Goal: Register for event/course: Sign up to attend an event or enroll in a course

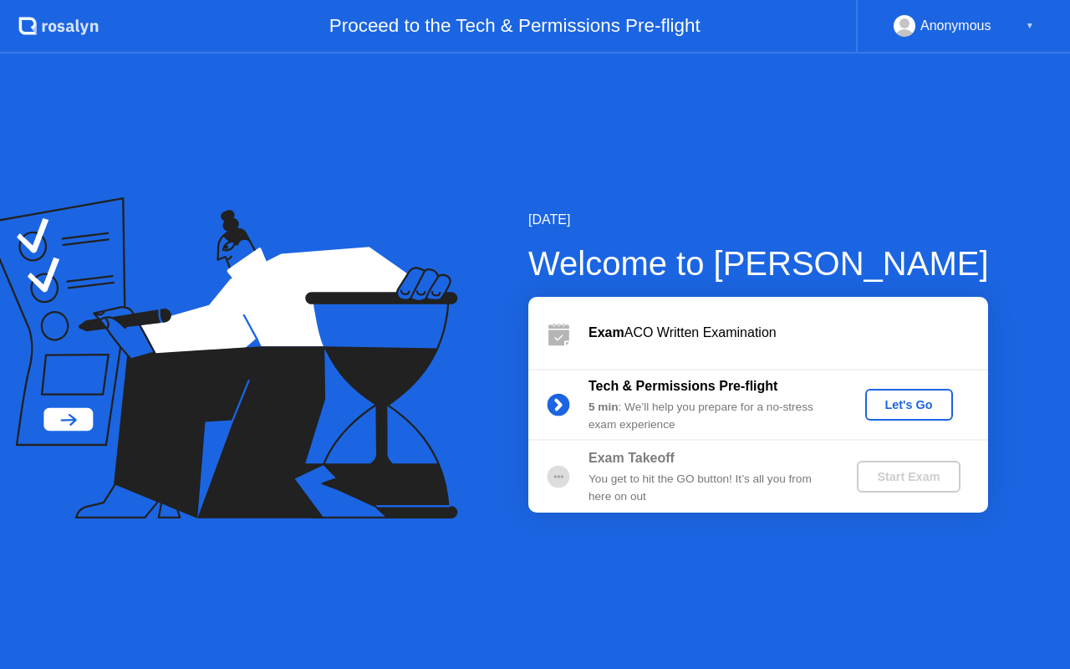
click at [886, 401] on div "Let's Go" at bounding box center [909, 404] width 74 height 13
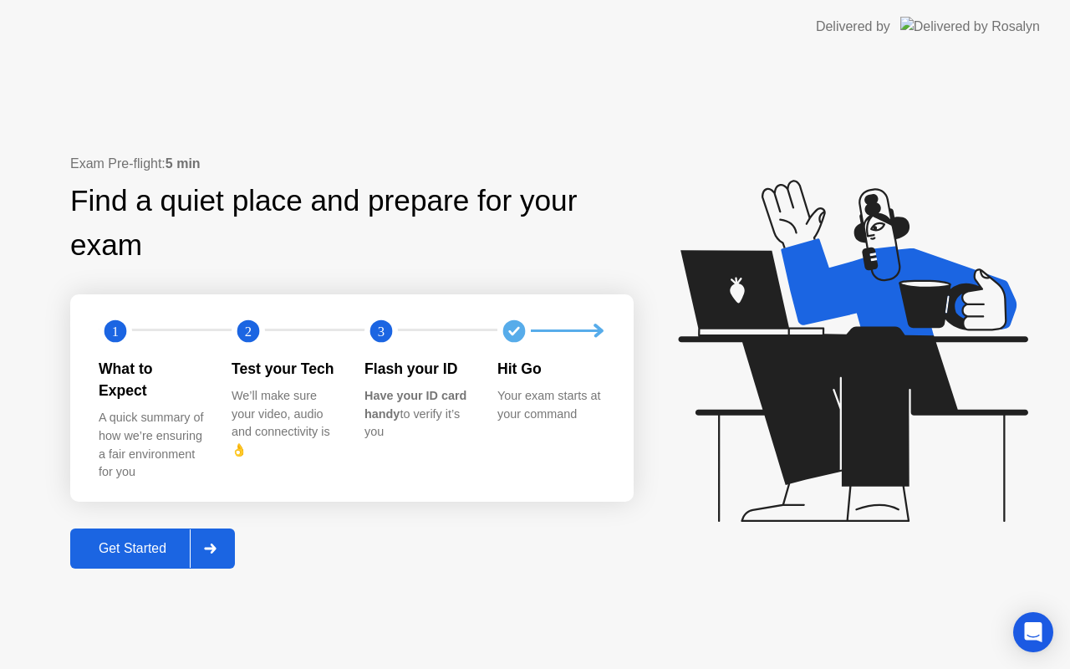
click at [161, 541] on div "Get Started" at bounding box center [132, 548] width 115 height 15
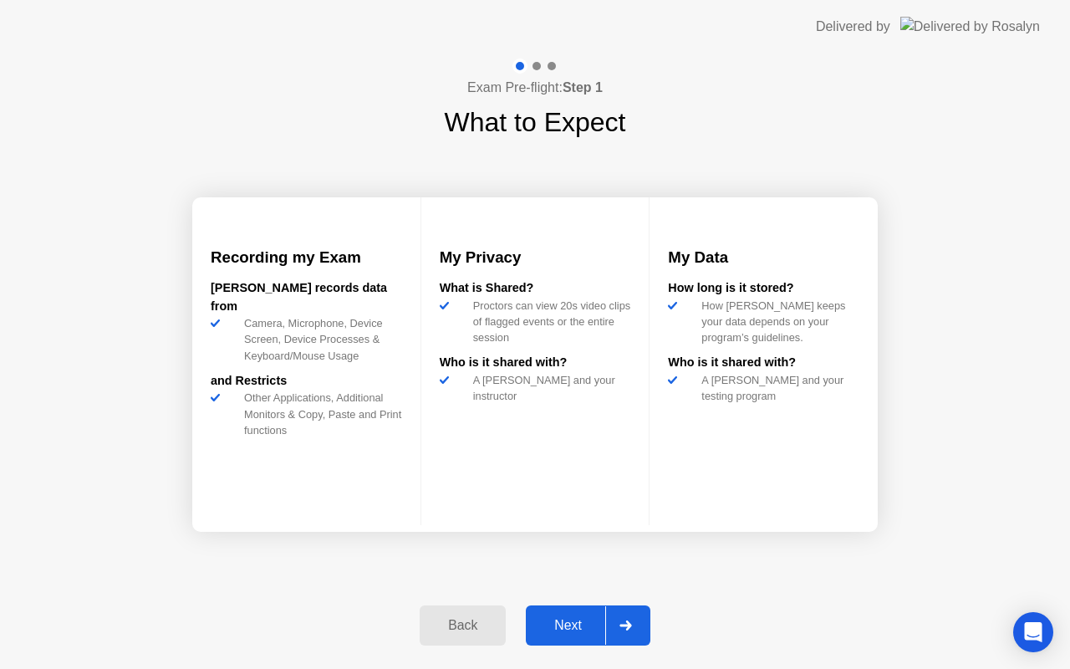
click at [543, 623] on div "Next" at bounding box center [568, 625] width 74 height 15
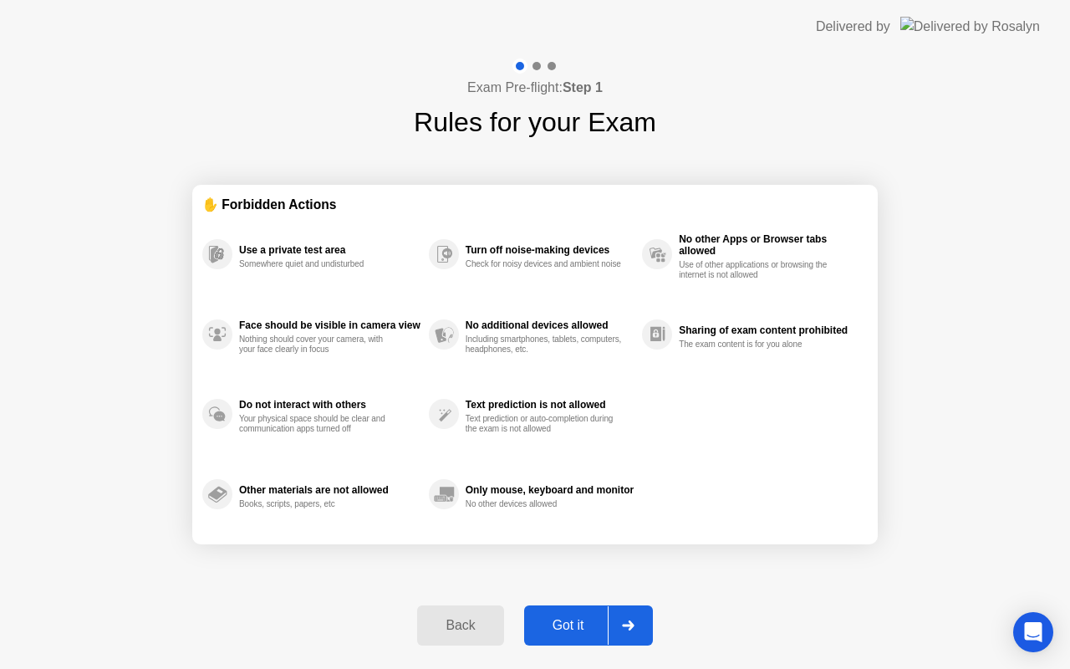
click at [543, 623] on div "Got it" at bounding box center [568, 625] width 79 height 15
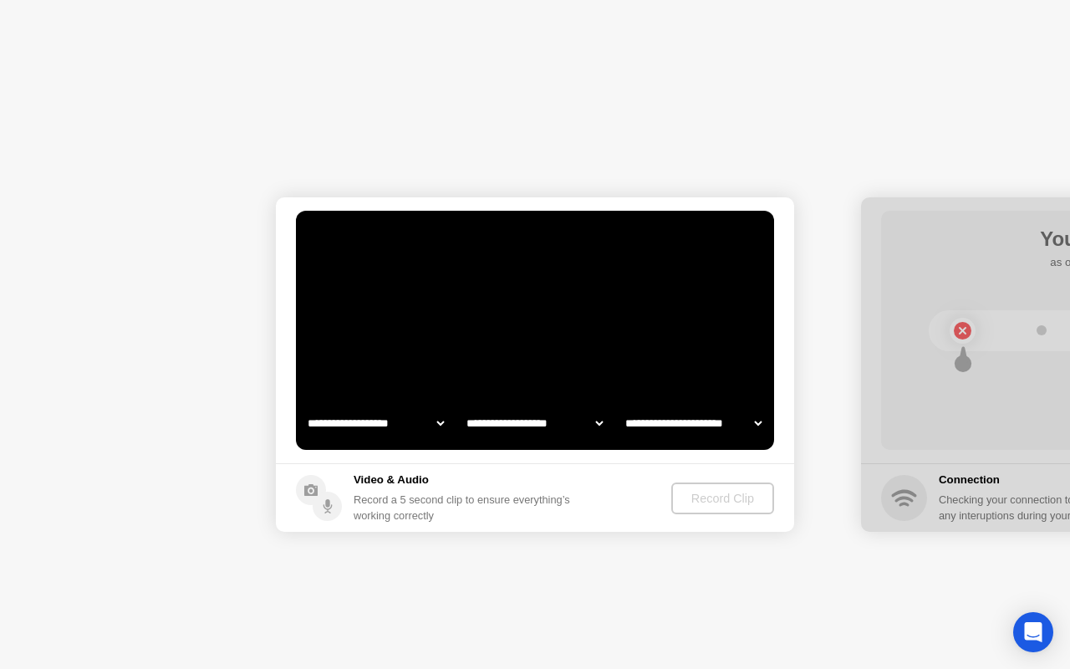
select select "**********"
select select "*******"
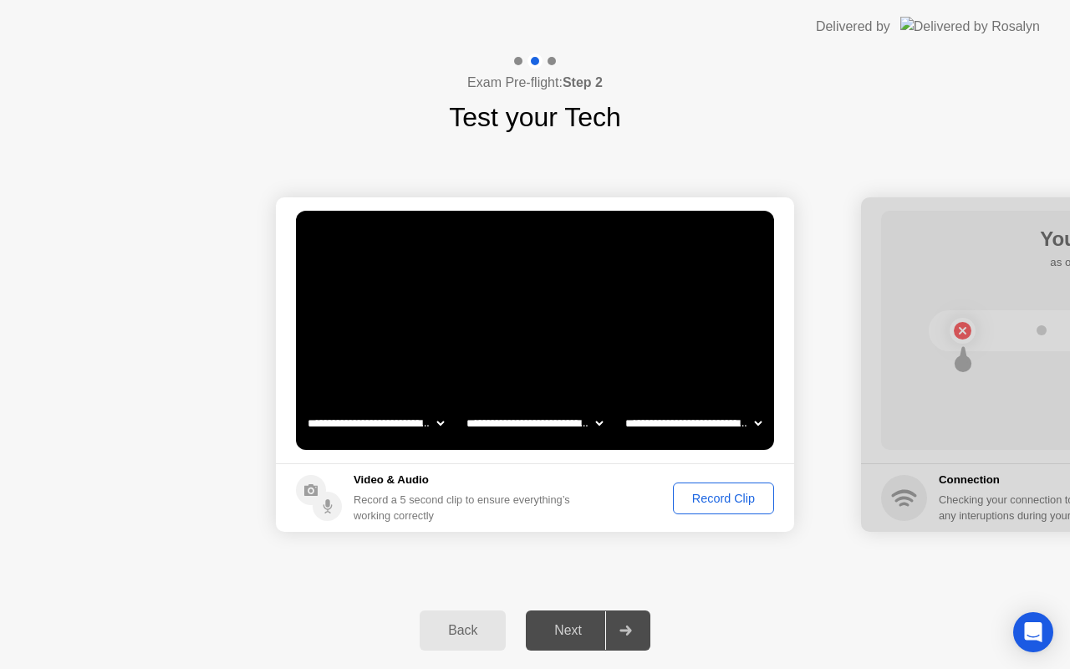
click at [704, 503] on div "Record Clip" at bounding box center [723, 498] width 89 height 13
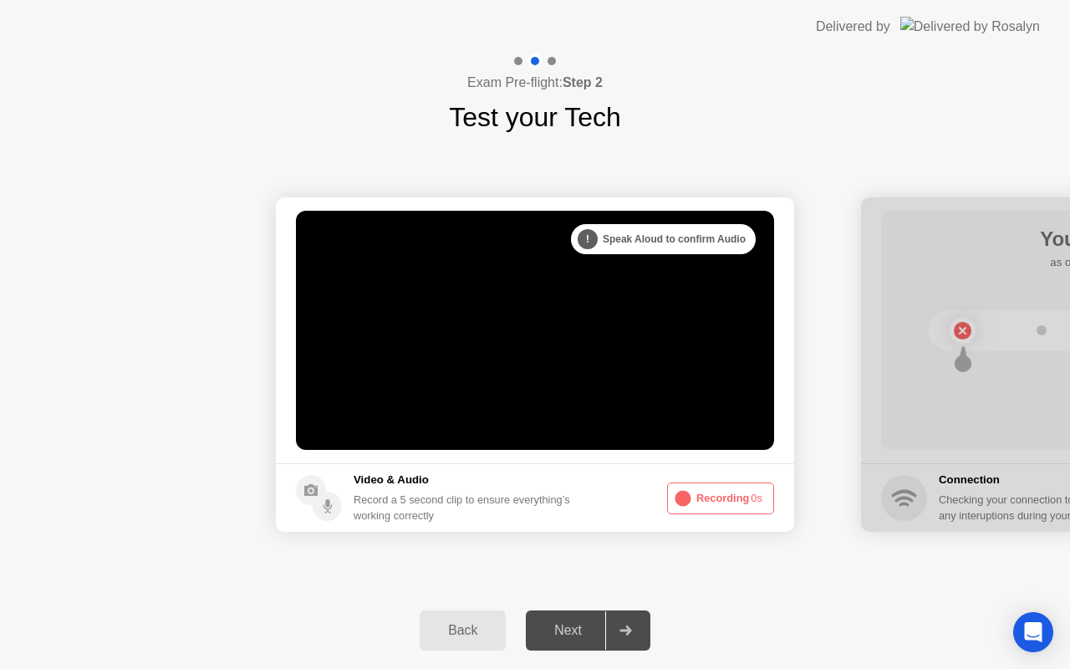
click at [704, 503] on button "Recording 0s" at bounding box center [720, 498] width 107 height 32
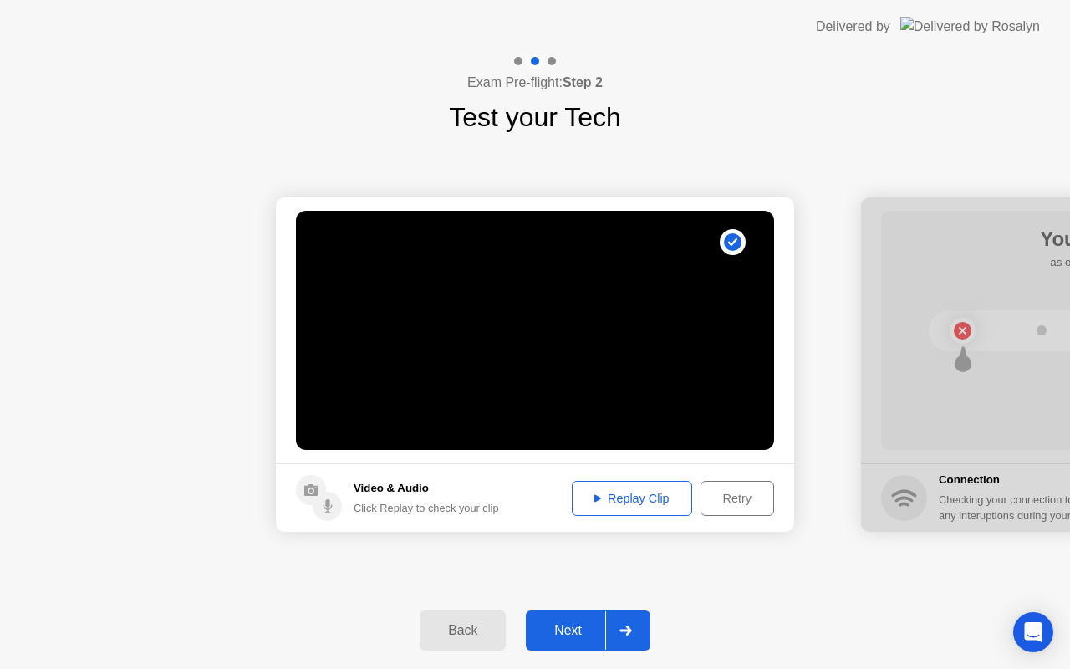
click at [733, 243] on icon at bounding box center [732, 242] width 9 height 8
click at [651, 492] on div "Replay Clip" at bounding box center [632, 498] width 109 height 13
click at [563, 631] on div "Next" at bounding box center [568, 630] width 74 height 15
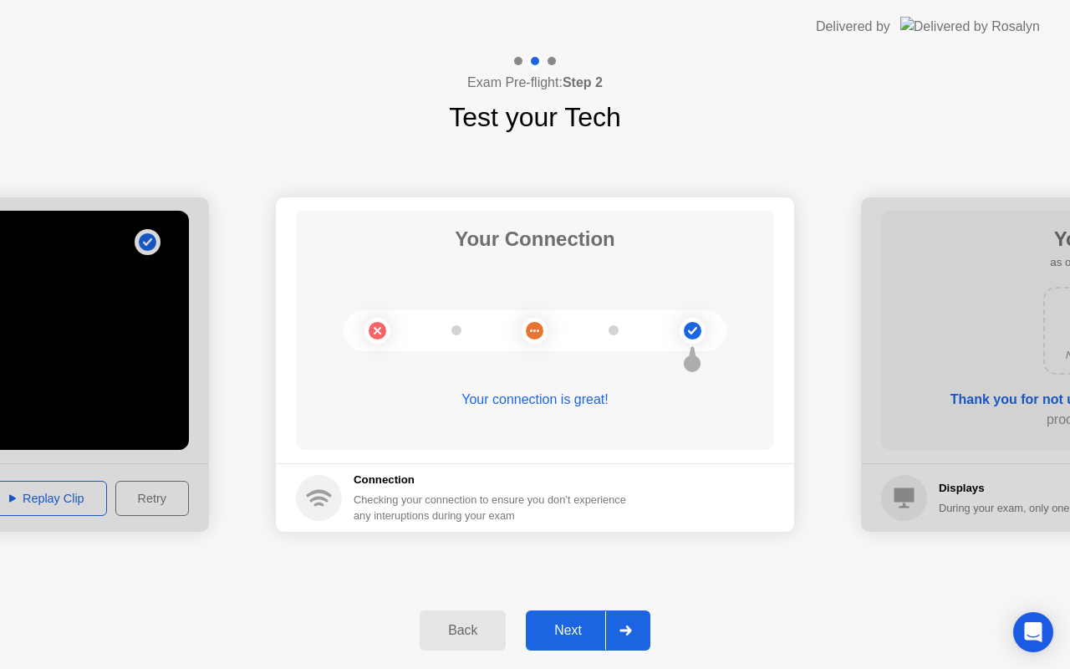
click at [563, 631] on div "Next" at bounding box center [568, 630] width 74 height 15
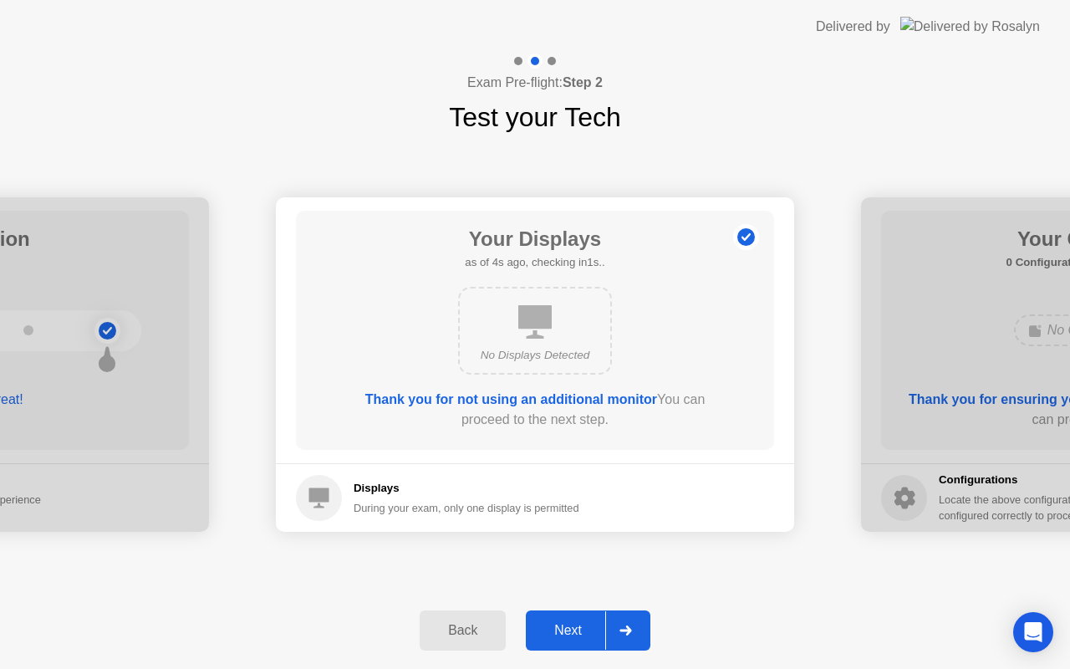
click at [563, 631] on div "Next" at bounding box center [568, 630] width 74 height 15
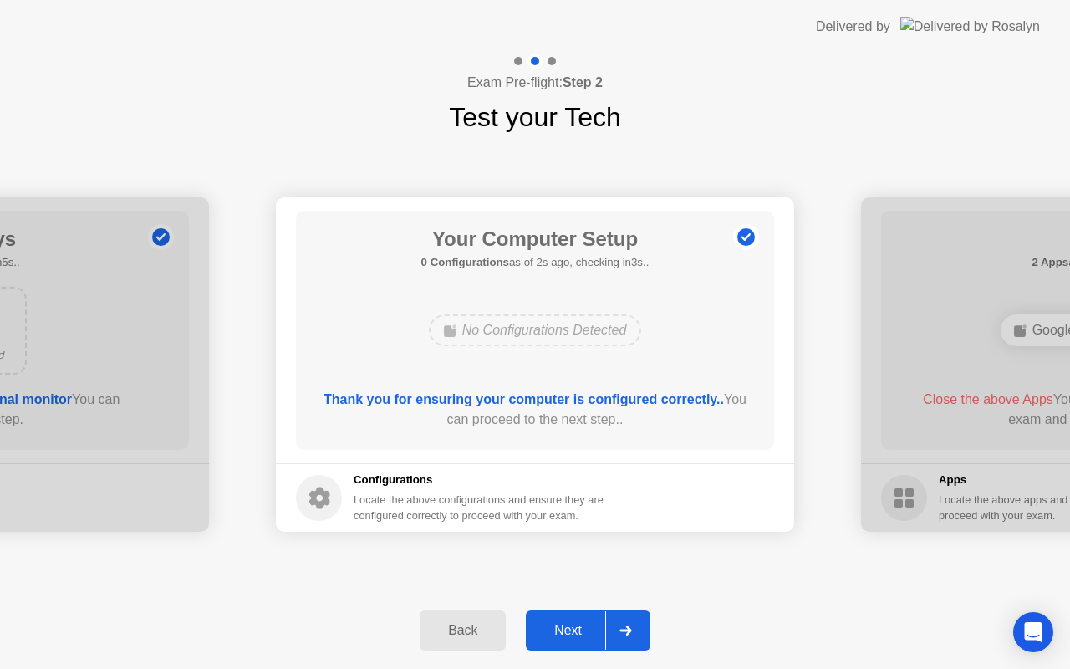
click at [563, 631] on div "Next" at bounding box center [568, 630] width 74 height 15
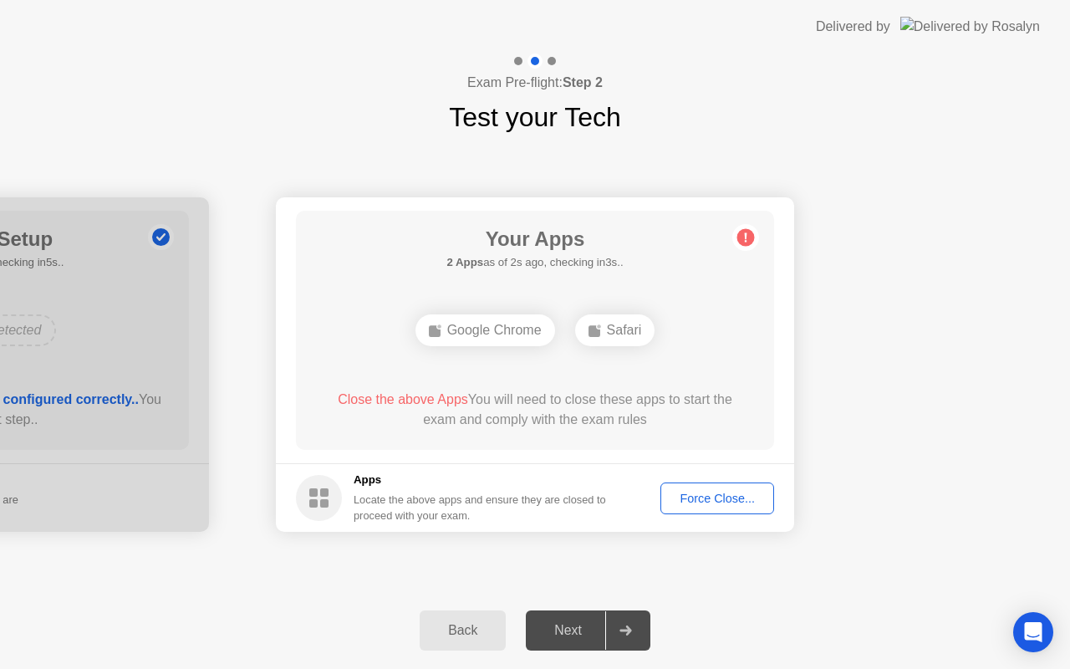
click at [717, 505] on div "Force Close..." at bounding box center [717, 498] width 102 height 13
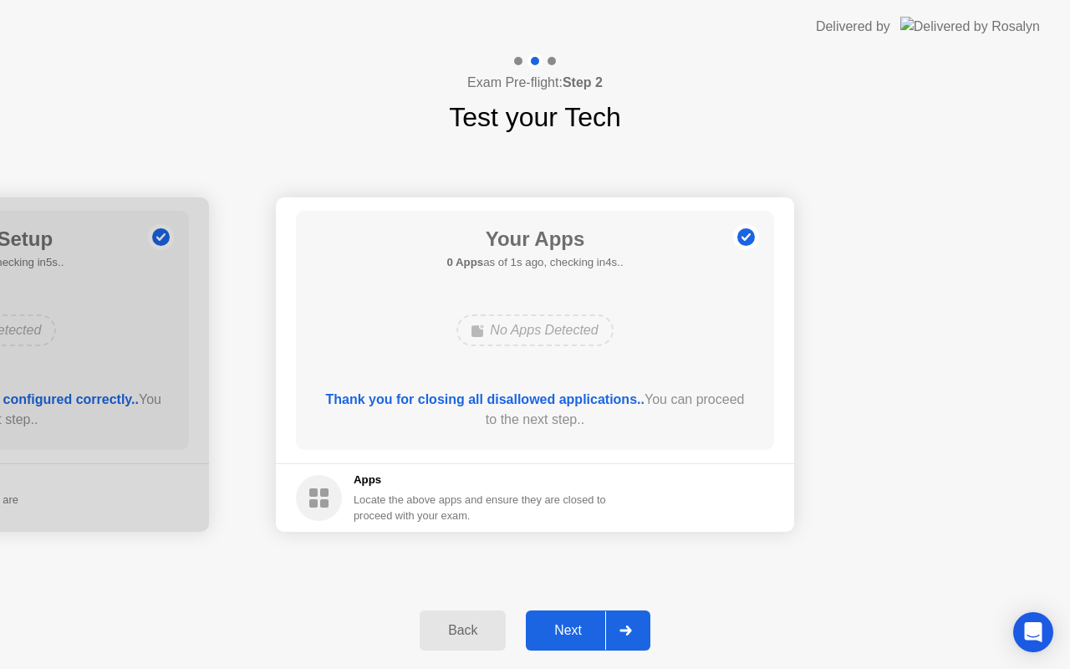
click at [560, 633] on div "Next" at bounding box center [568, 630] width 74 height 15
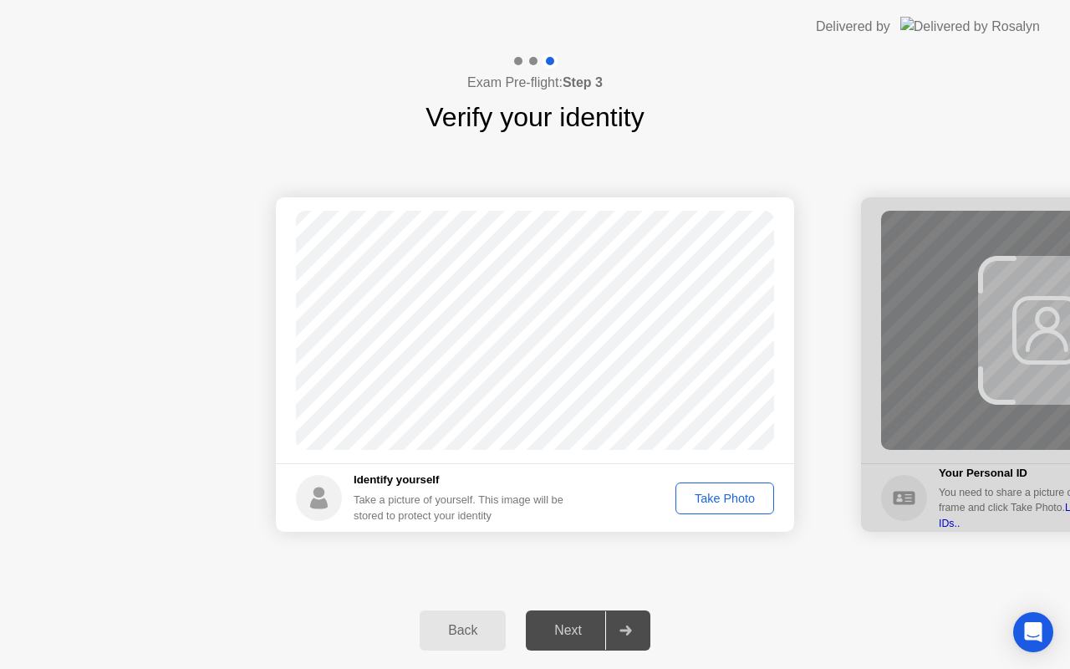
click at [737, 502] on div "Take Photo" at bounding box center [724, 498] width 87 height 13
click at [589, 615] on button "Next" at bounding box center [588, 630] width 125 height 40
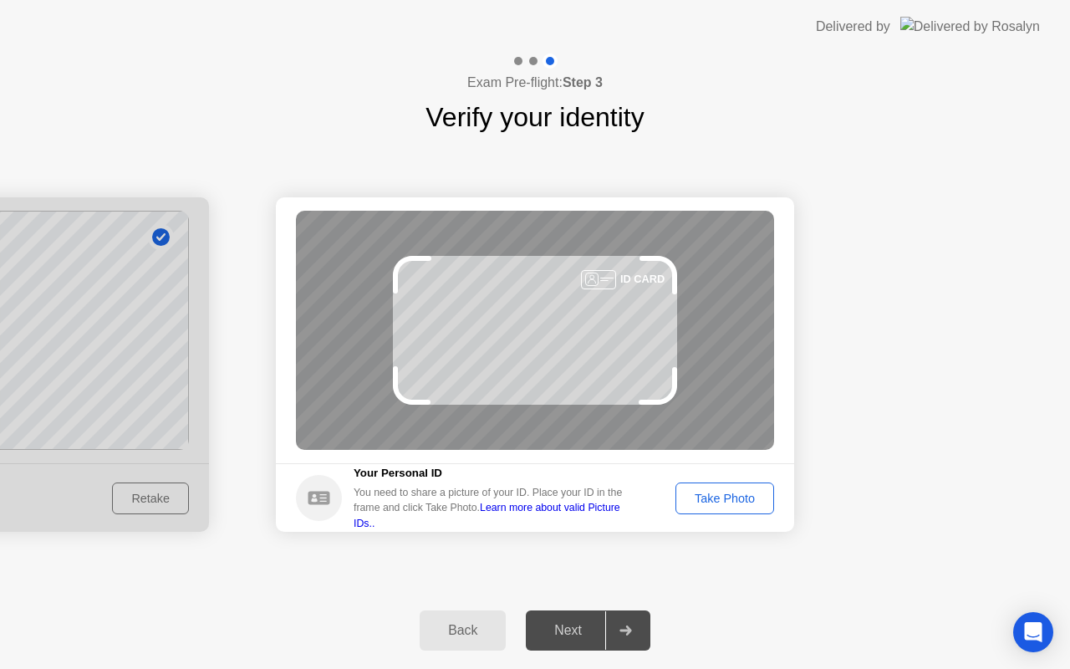
click at [720, 499] on div "Take Photo" at bounding box center [724, 498] width 87 height 13
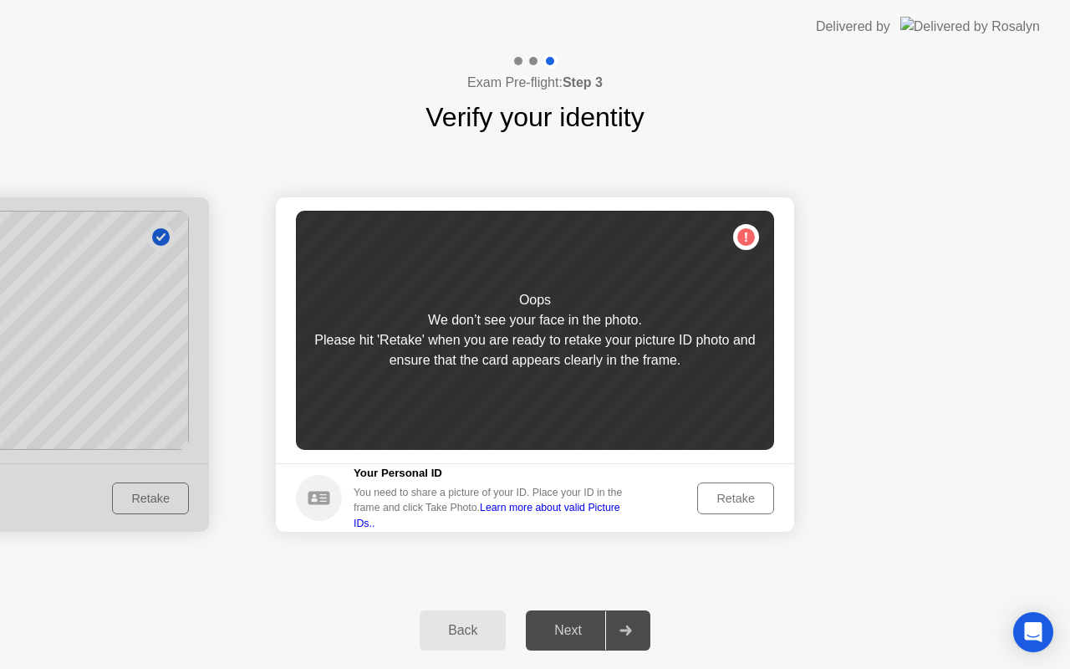
click at [720, 499] on div "Retake" at bounding box center [735, 498] width 65 height 13
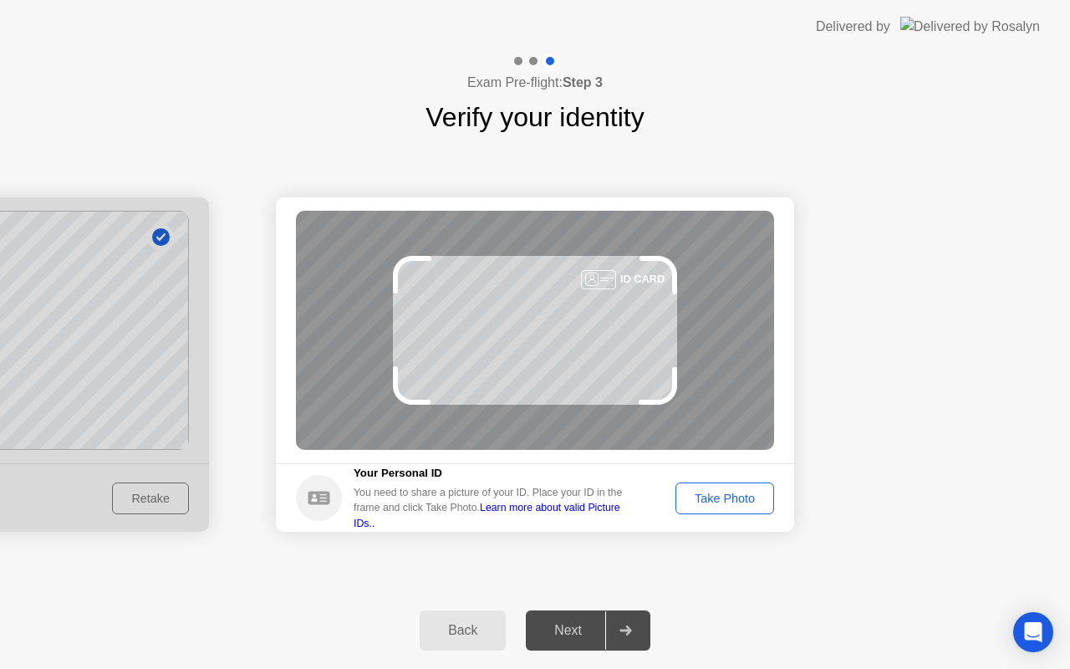
click at [697, 504] on div "Take Photo" at bounding box center [724, 498] width 87 height 13
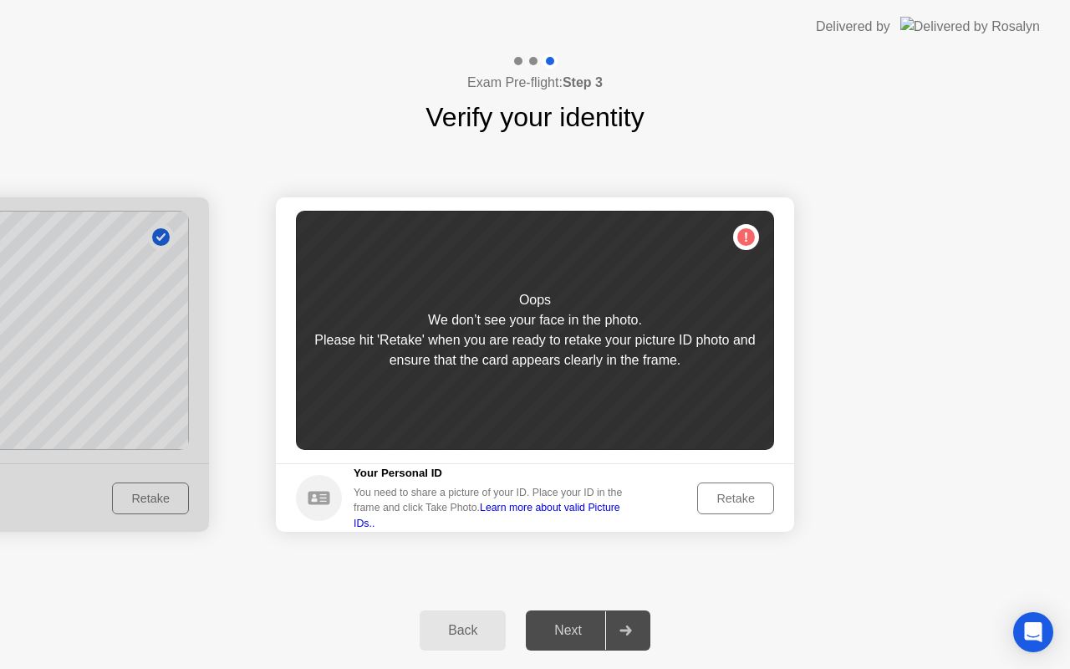
click at [697, 504] on button "Retake" at bounding box center [735, 498] width 77 height 32
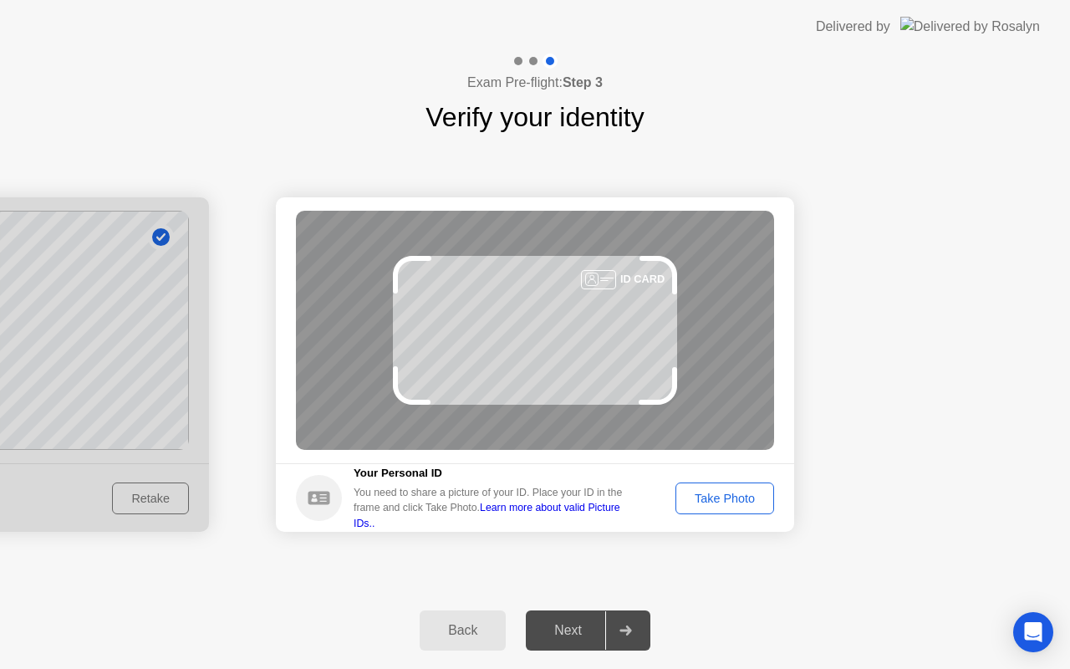
click at [706, 503] on div "Take Photo" at bounding box center [724, 498] width 87 height 13
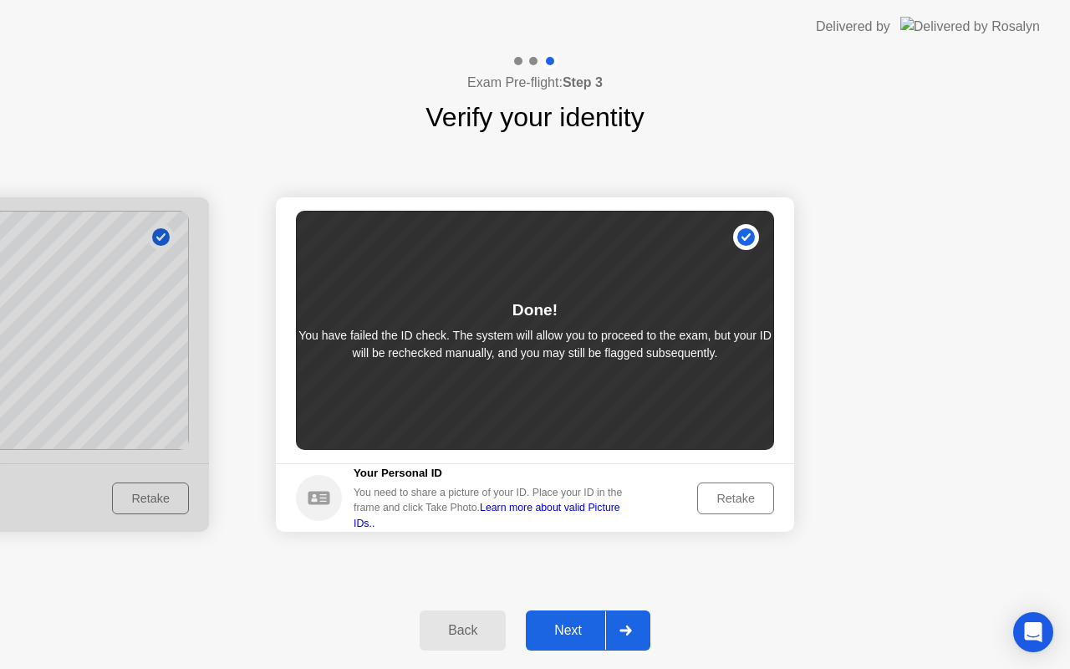
click at [706, 501] on div "Retake" at bounding box center [735, 498] width 65 height 13
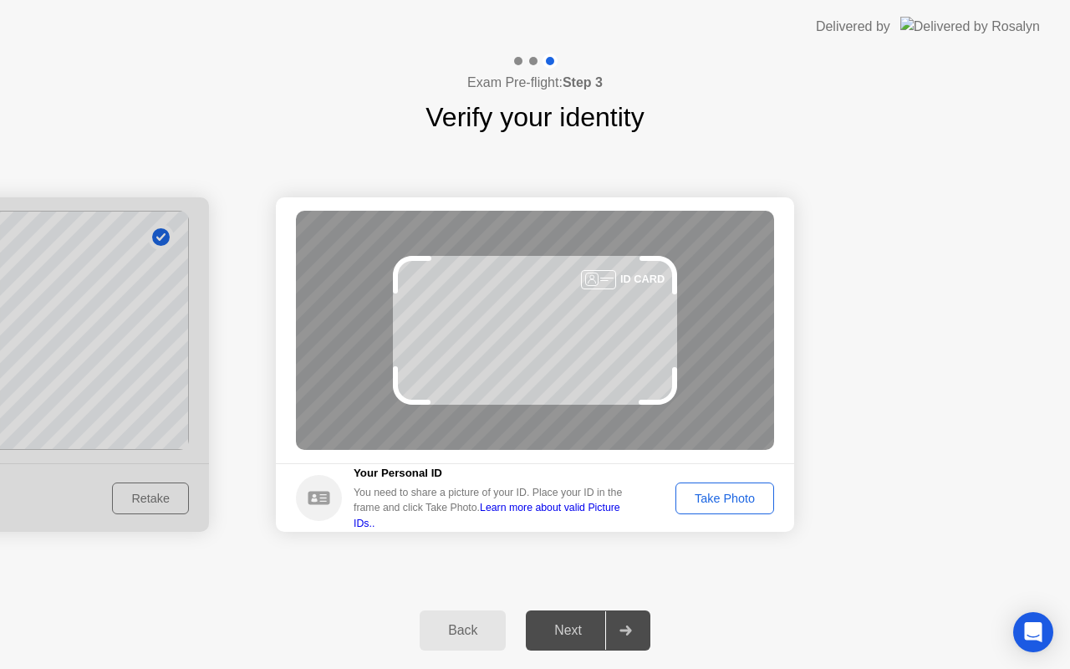
click at [718, 492] on div "Take Photo" at bounding box center [724, 498] width 87 height 13
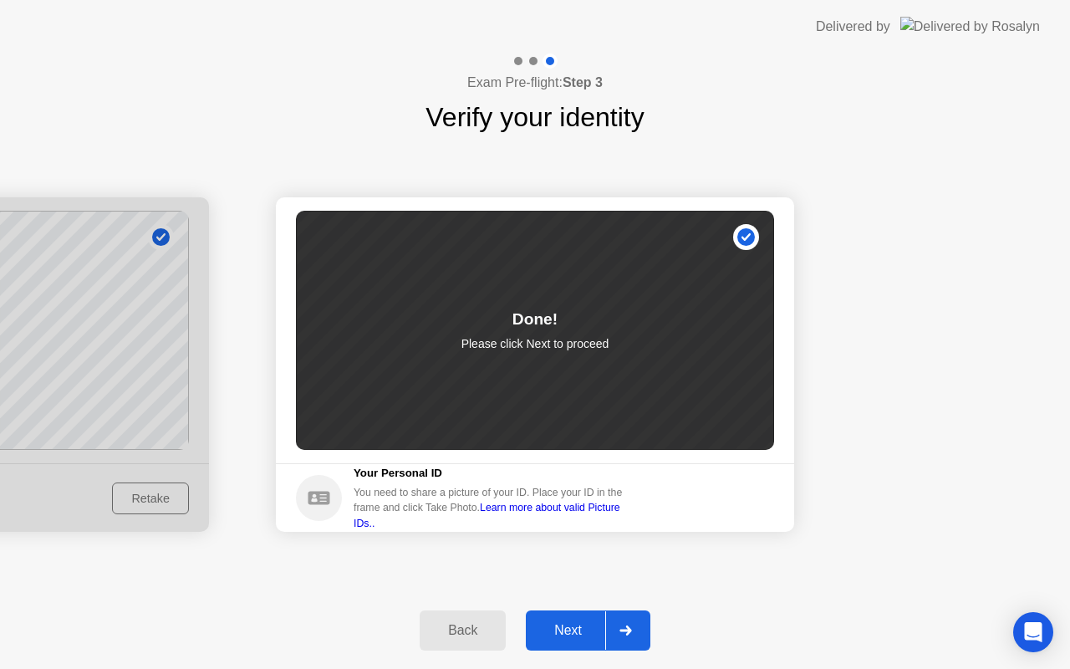
click at [555, 625] on div "Next" at bounding box center [568, 630] width 74 height 15
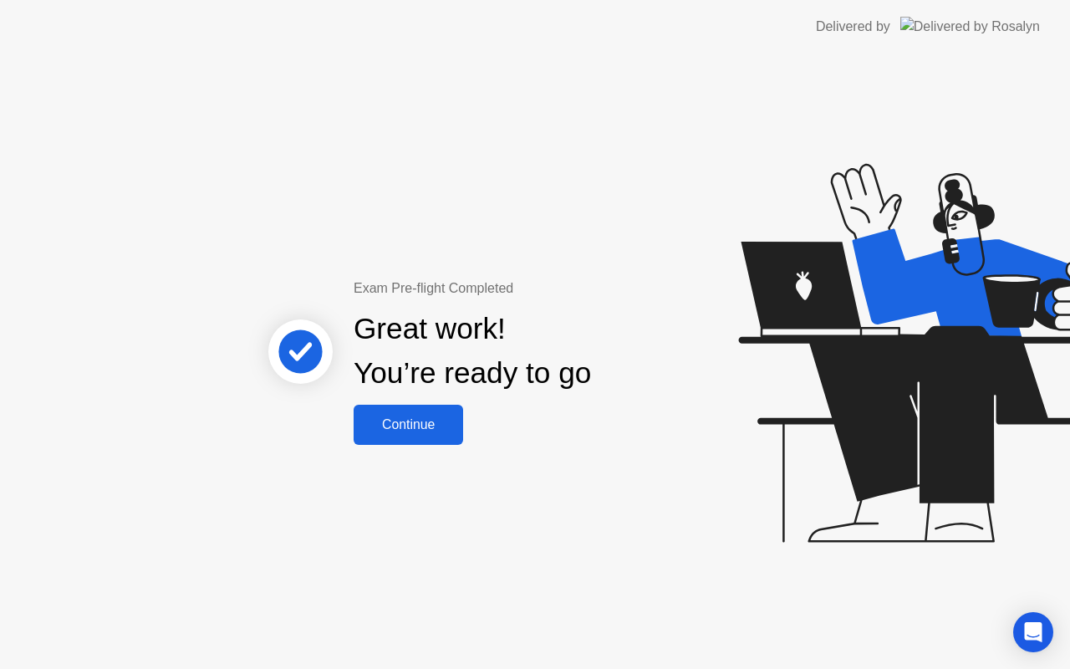
click at [443, 431] on div "Continue" at bounding box center [409, 424] width 100 height 15
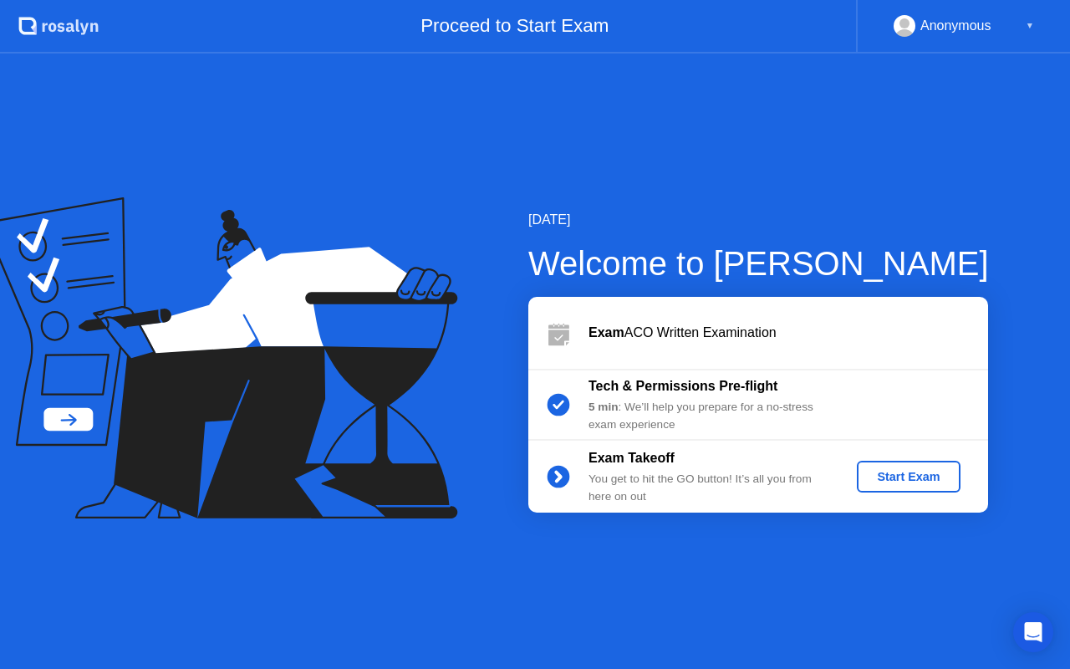
click at [916, 483] on div "Start Exam" at bounding box center [908, 476] width 89 height 13
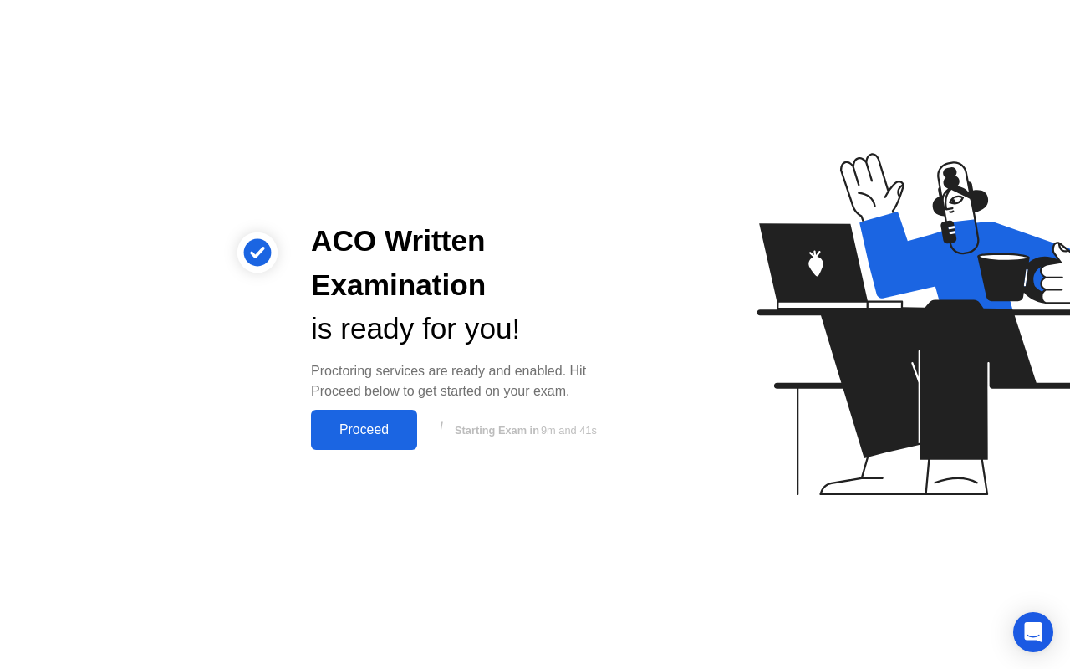
click at [362, 419] on button "Proceed" at bounding box center [364, 430] width 106 height 40
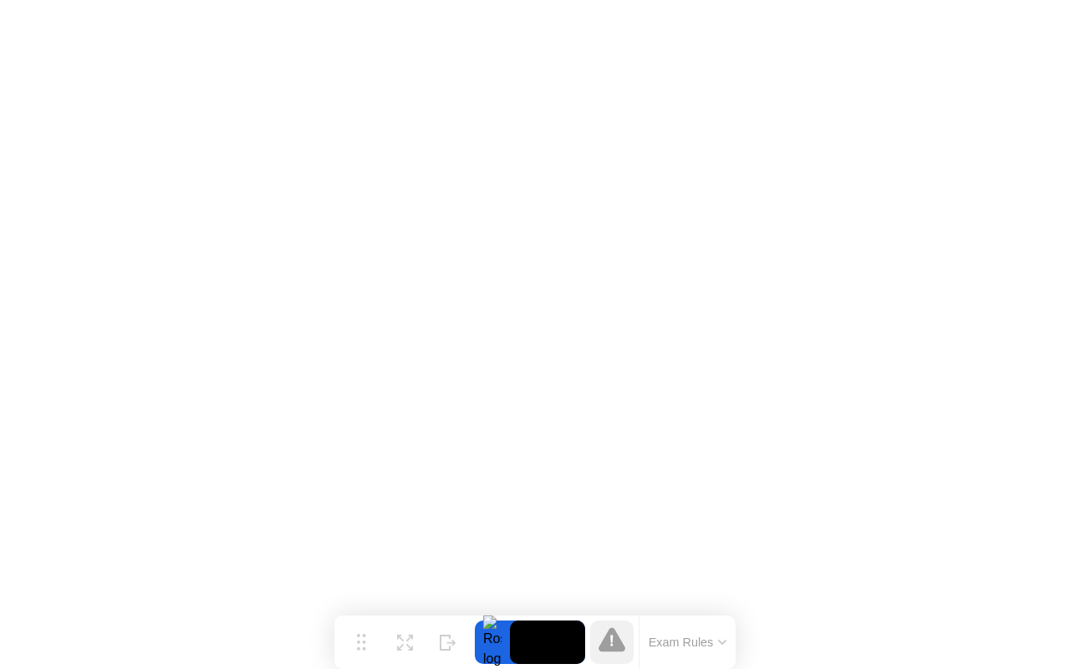
click at [717, 640] on button "Exam Rules" at bounding box center [688, 642] width 89 height 15
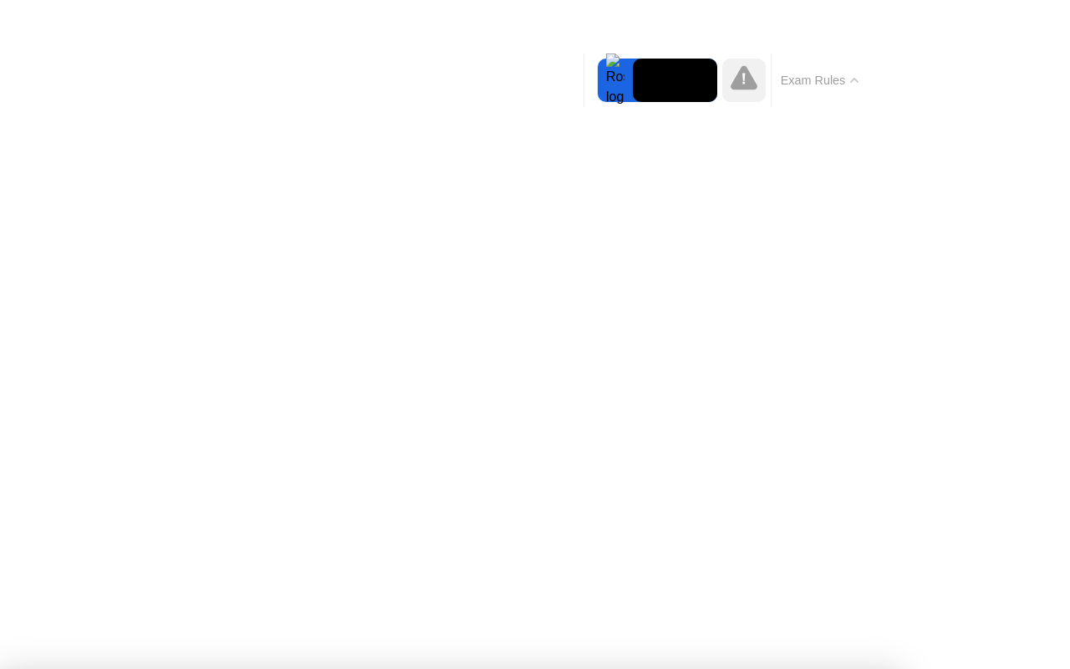
click at [846, 73] on button "Exam Rules" at bounding box center [820, 80] width 89 height 15
click at [622, 87] on div at bounding box center [615, 80] width 35 height 43
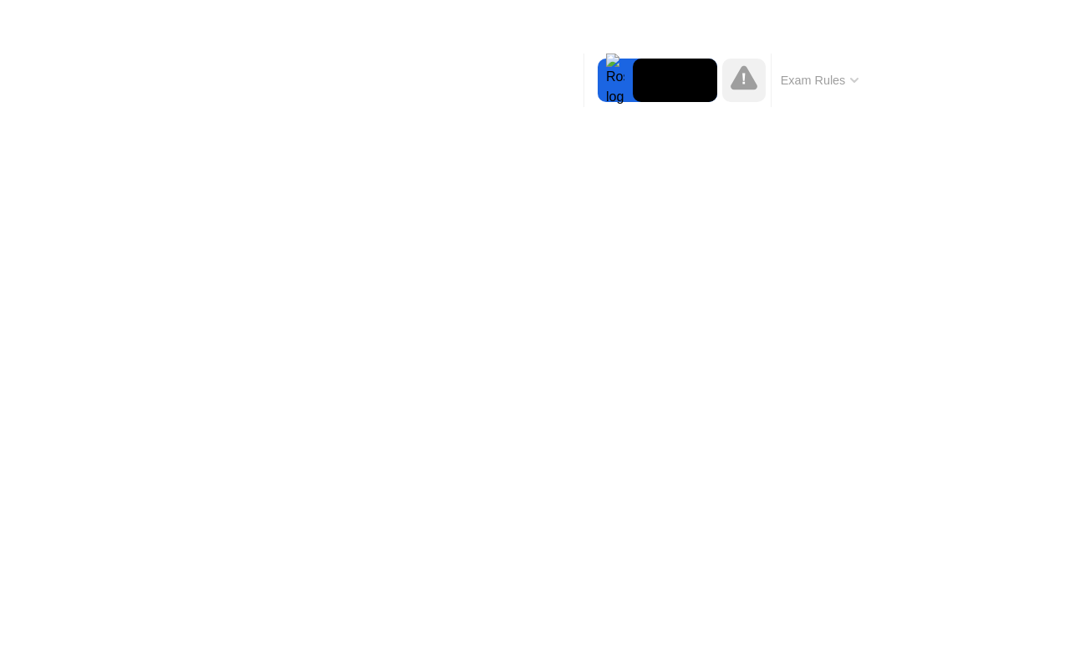
click at [746, 86] on icon at bounding box center [744, 77] width 27 height 24
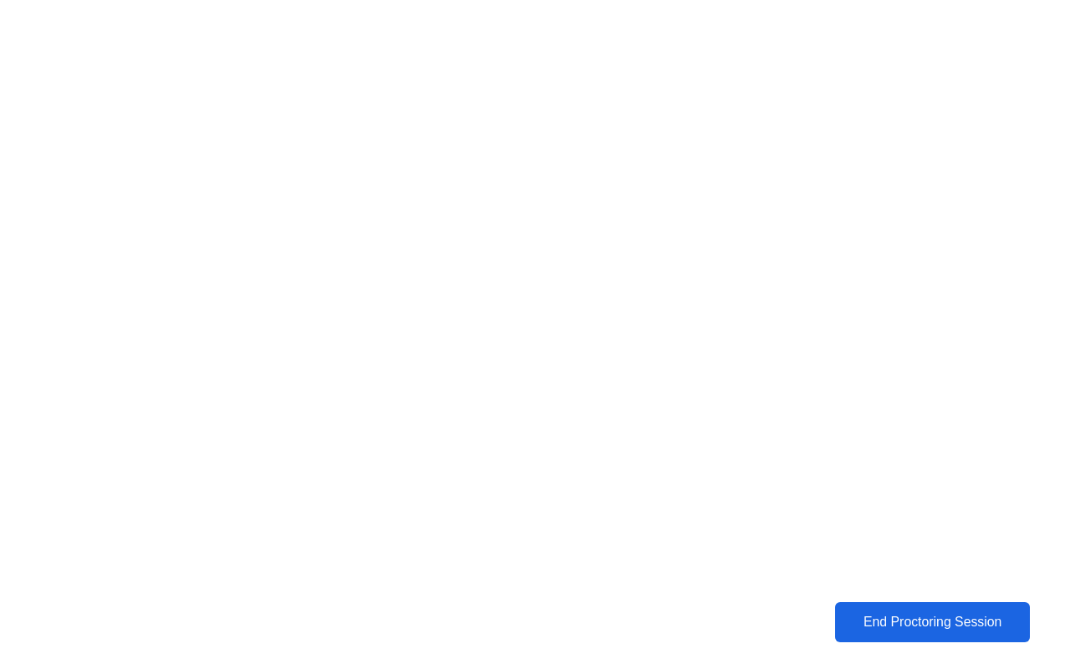
click at [932, 623] on div "End Proctoring Session" at bounding box center [933, 622] width 186 height 15
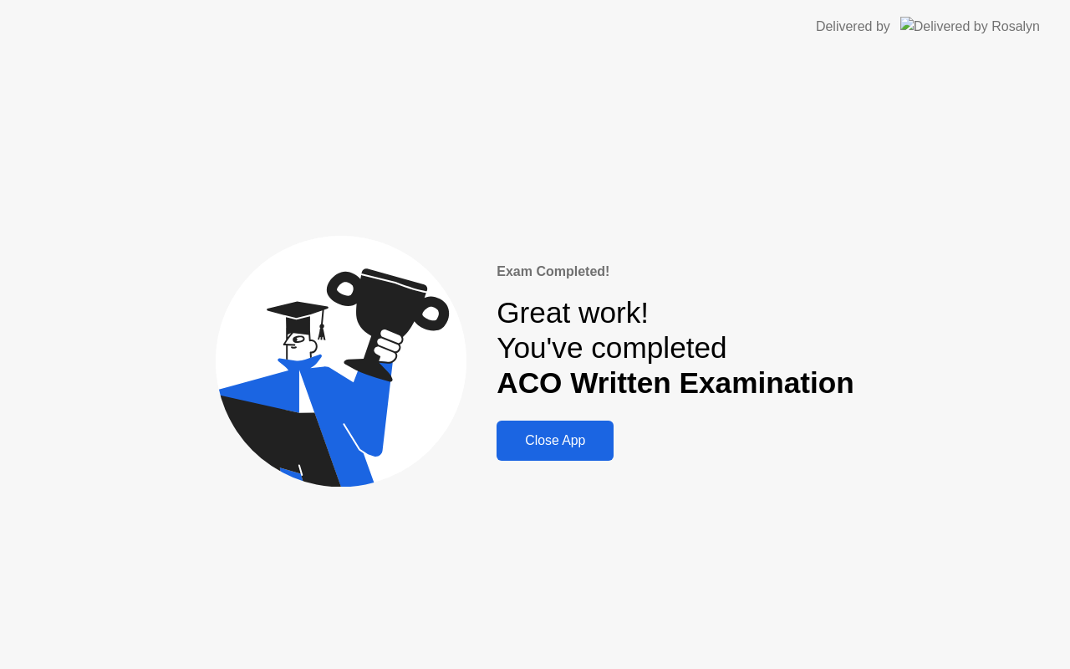
click at [579, 455] on button "Close App" at bounding box center [555, 441] width 117 height 40
